Goal: Task Accomplishment & Management: Use online tool/utility

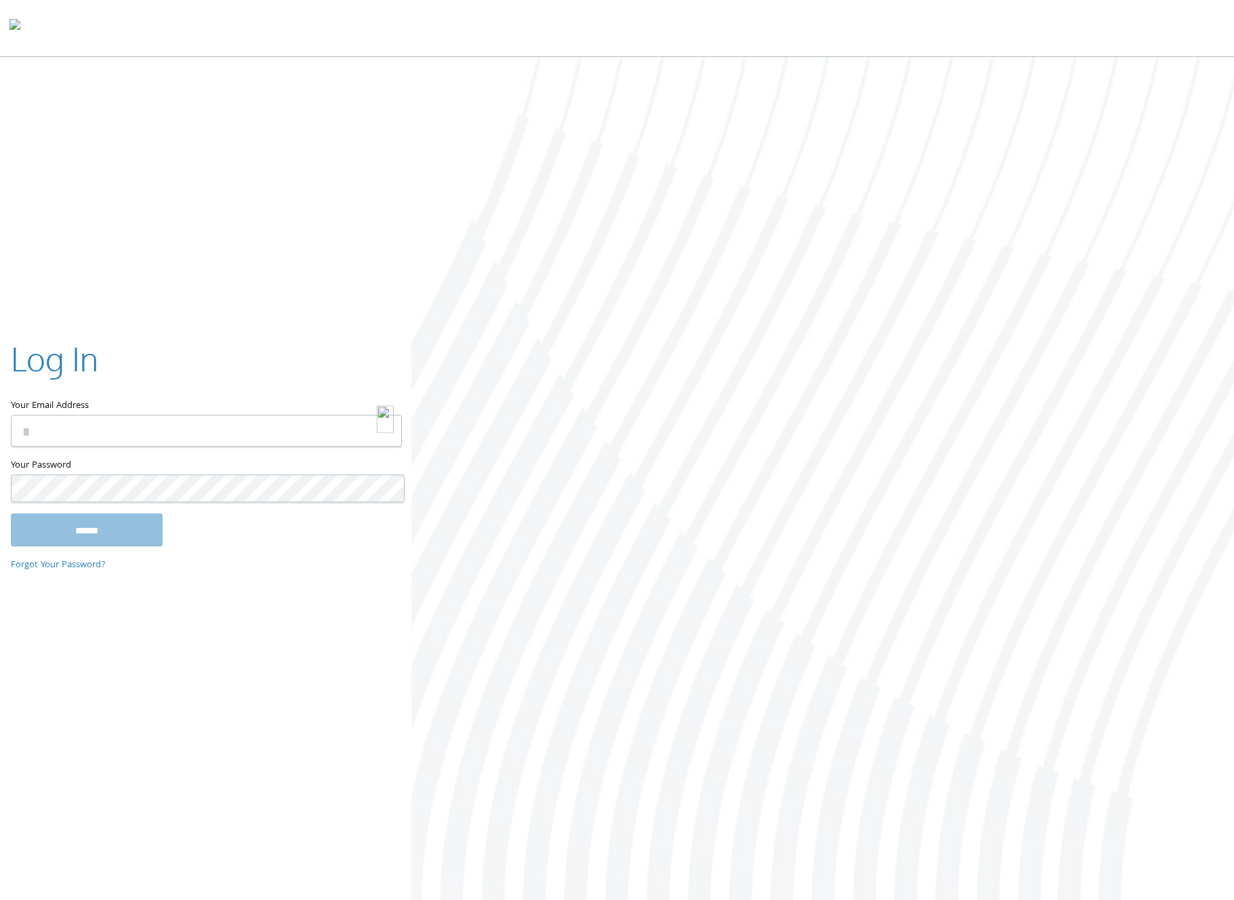
click at [389, 427] on img at bounding box center [385, 419] width 17 height 28
type input "**********"
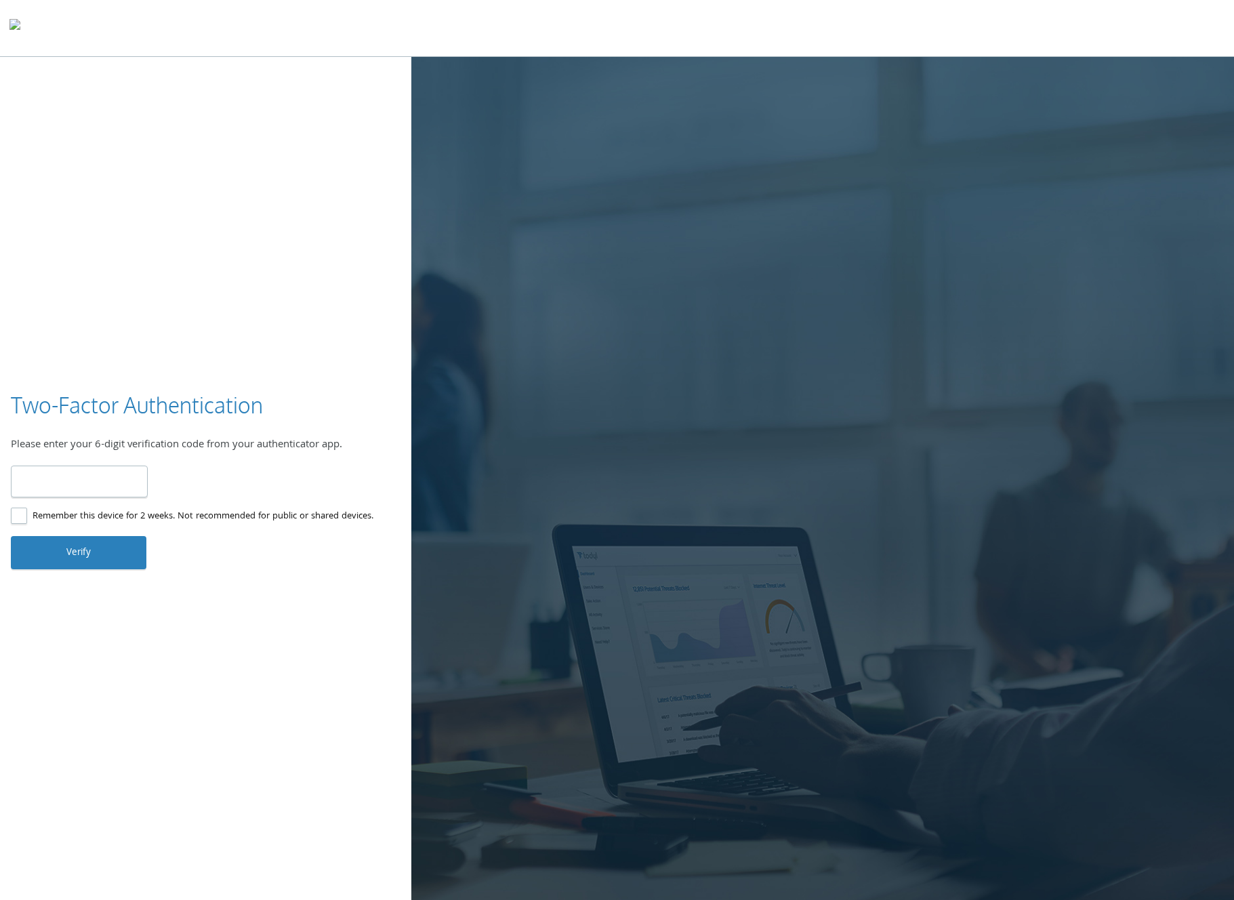
click at [41, 476] on input "number" at bounding box center [79, 482] width 137 height 32
type input "******"
